Goal: Answer question/provide support

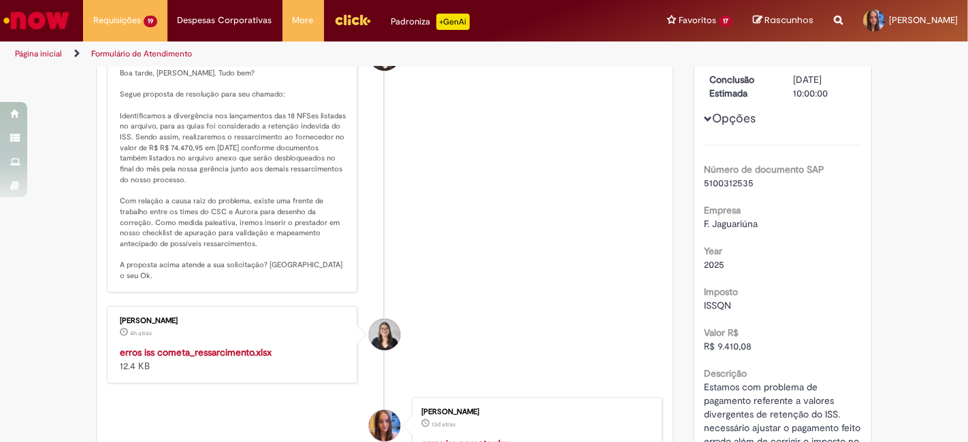
scroll to position [151, 0]
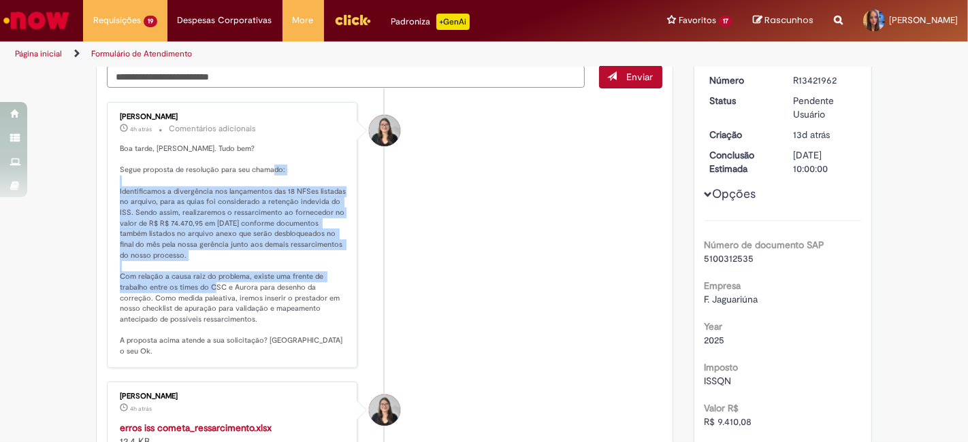
drag, startPoint x: 111, startPoint y: 189, endPoint x: 214, endPoint y: 294, distance: 147.8
click at [214, 291] on div "Debora Cristina Silva Dias 4h atrás 4 horas atrás Comentários adicionais" at bounding box center [232, 235] width 242 height 258
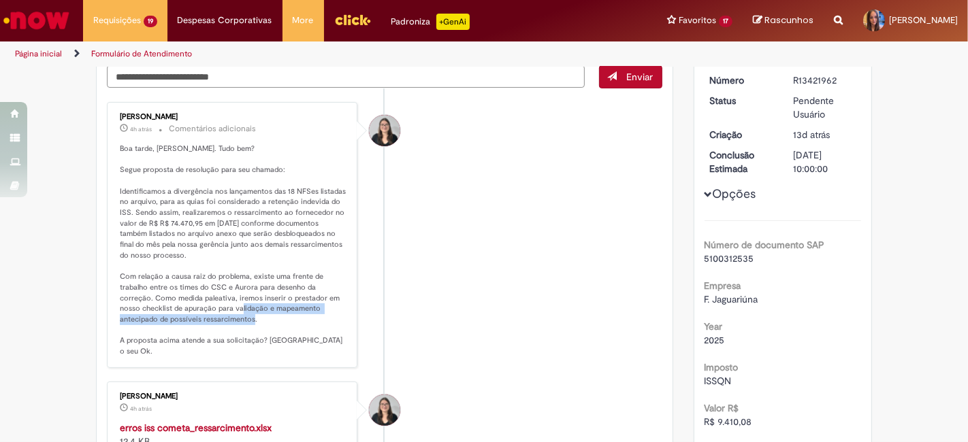
click at [214, 315] on p "Boa tarde, [PERSON_NAME]. Tudo bem? Segue proposta de resolução para seu chamad…" at bounding box center [233, 251] width 227 height 214
click at [177, 248] on p "Boa tarde, [PERSON_NAME]. Tudo bem? Segue proposta de resolução para seu chamad…" at bounding box center [233, 251] width 227 height 214
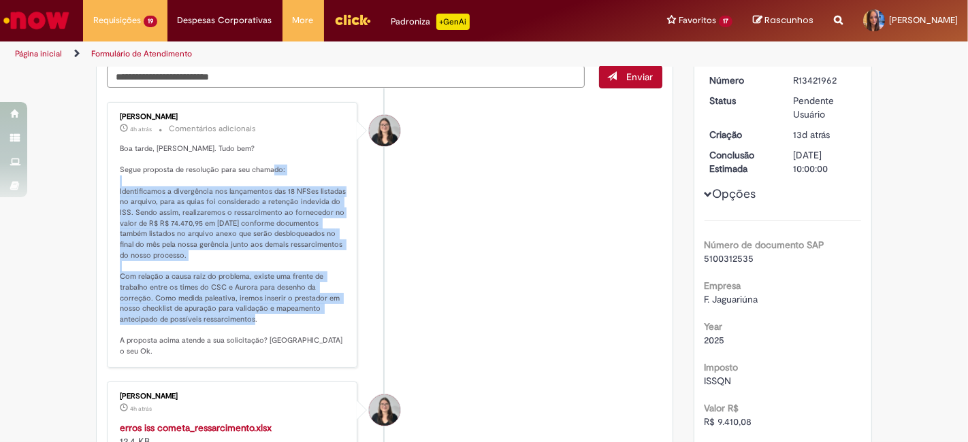
drag, startPoint x: 110, startPoint y: 189, endPoint x: 211, endPoint y: 315, distance: 161.8
click at [211, 315] on div "Debora Cristina Silva Dias 4h atrás 4 horas atrás Comentários adicionais" at bounding box center [232, 235] width 242 height 258
copy p "Identificamos a divergência nos lançamentos das 18 NFSes listadas no arquivo, p…"
click at [255, 422] on strong "erros iss cometa_ressarcimento.xlsx" at bounding box center [196, 428] width 152 height 12
copy p "Identificamos a divergência nos lançamentos das 18 NFSes listadas no arquivo, p…"
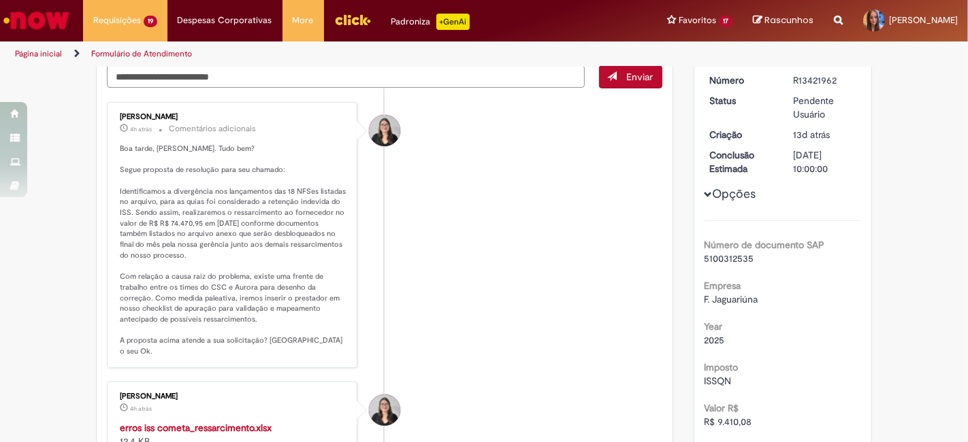
click at [428, 291] on li "Debora Cristina Silva Dias 4h atrás 4 horas atrás Comentários adicionais" at bounding box center [384, 235] width 555 height 266
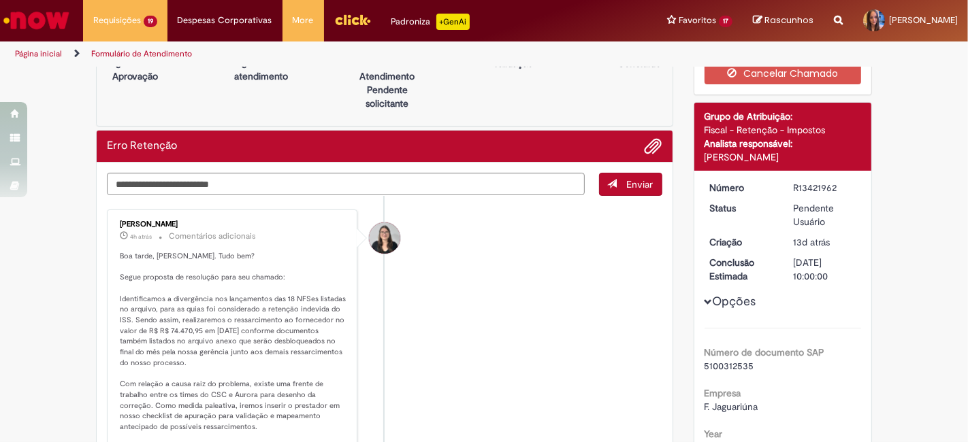
scroll to position [0, 0]
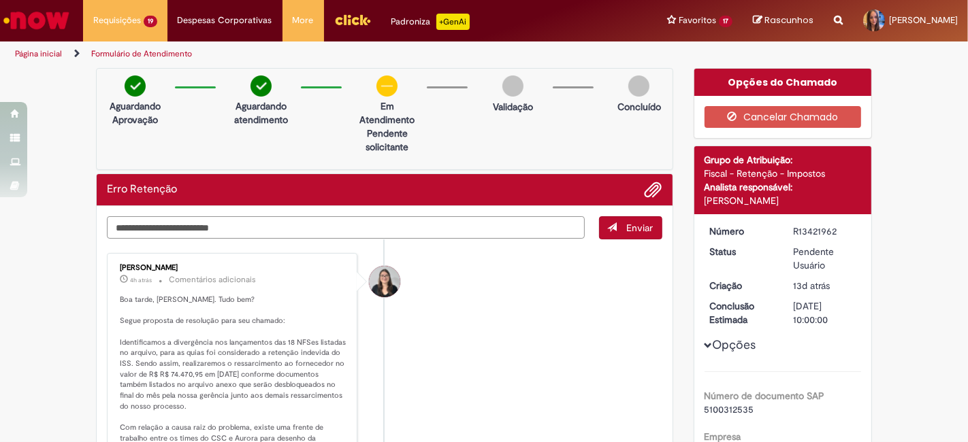
click at [374, 236] on textarea "Digite sua mensagem aqui..." at bounding box center [346, 227] width 478 height 22
type textarea "**********"
click at [639, 227] on span "Enviar" at bounding box center [640, 228] width 27 height 12
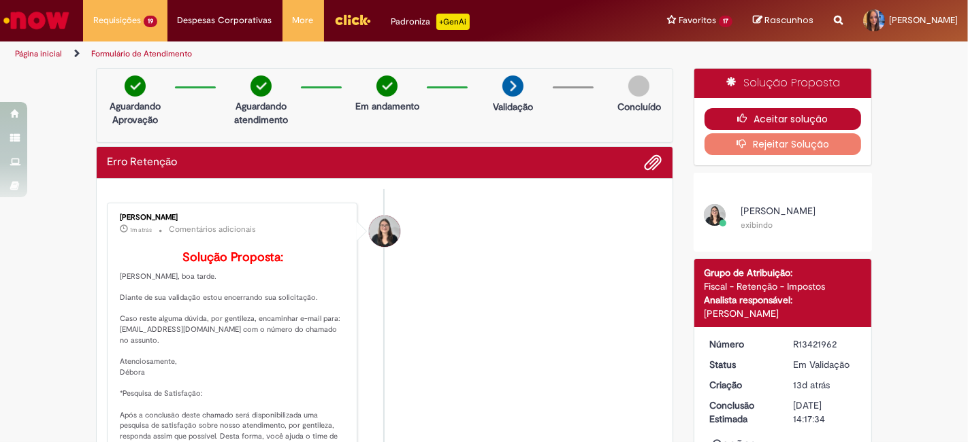
click at [721, 117] on button "Aceitar solução" at bounding box center [783, 119] width 157 height 22
